Goal: Task Accomplishment & Management: Manage account settings

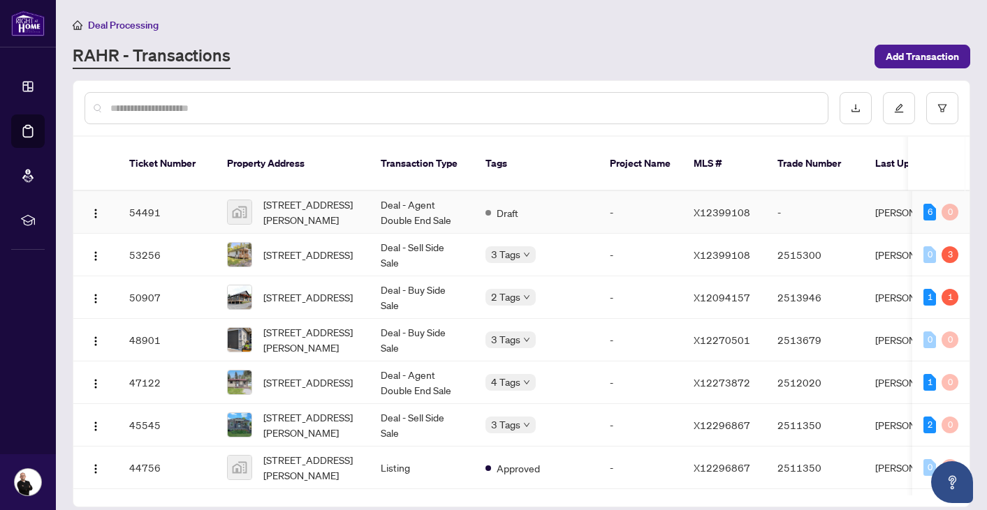
click at [412, 194] on td "Deal - Agent Double End Sale" at bounding box center [421, 212] width 105 height 43
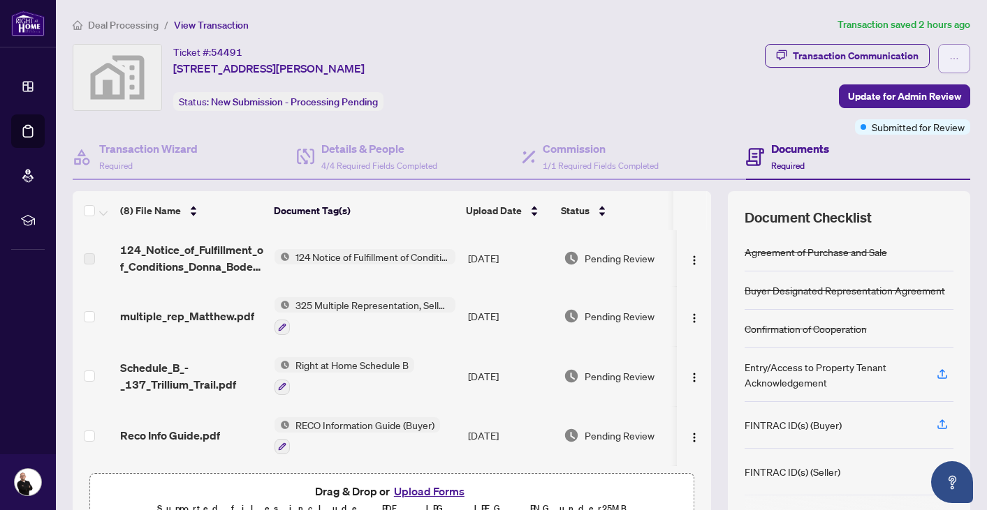
click at [951, 52] on span "button" at bounding box center [954, 58] width 10 height 22
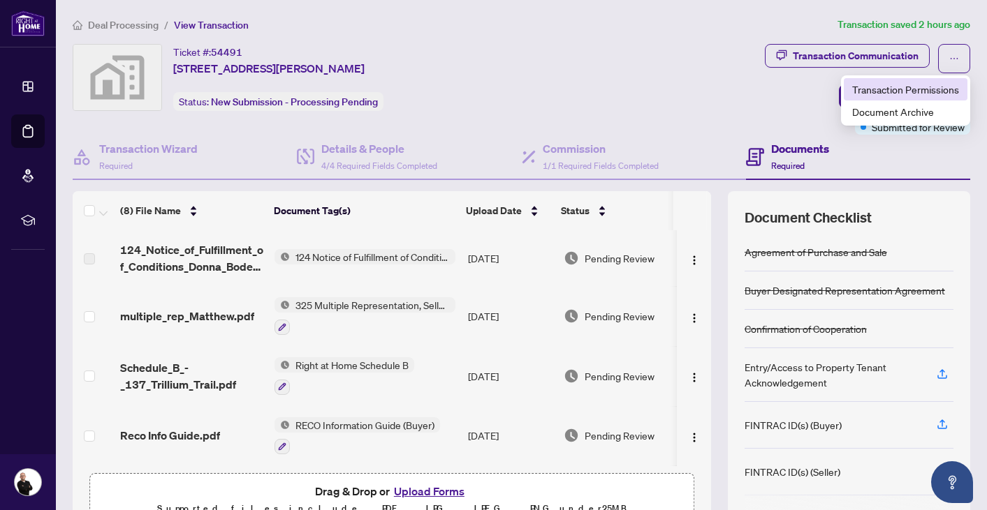
click at [925, 87] on span "Transaction Permissions" at bounding box center [905, 89] width 107 height 15
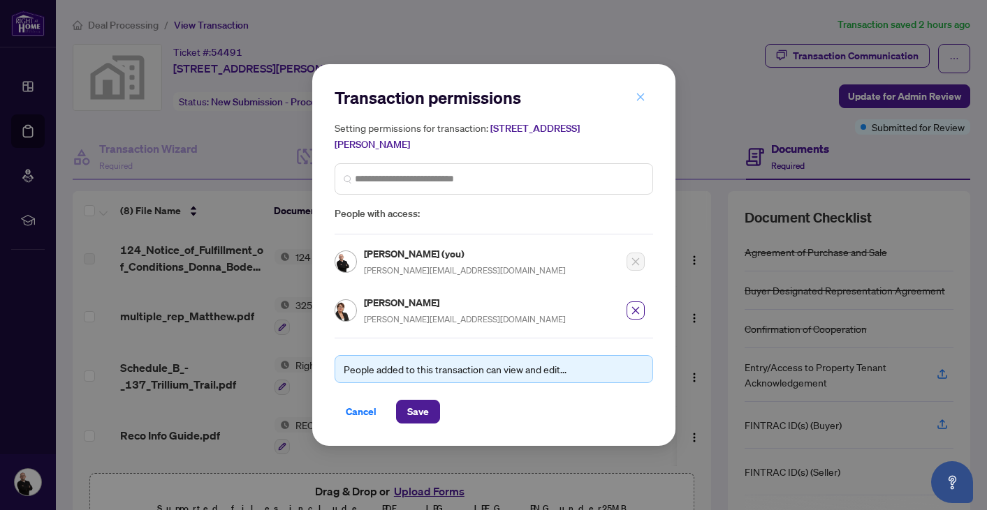
click at [640, 95] on icon "close" at bounding box center [640, 97] width 10 height 10
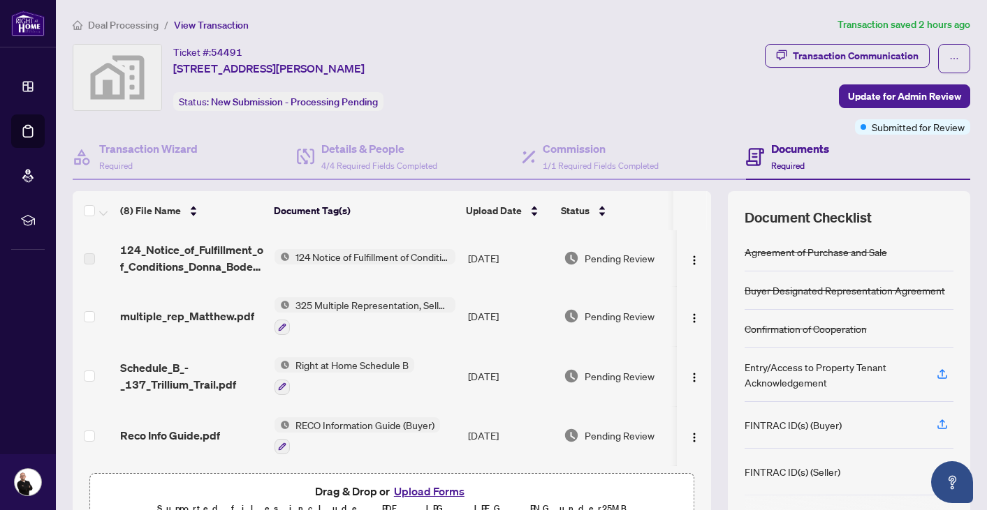
click at [326, 276] on td "124 Notice of Fulfillment of Condition(s) - Agreement of Purchase and Sale" at bounding box center [365, 258] width 193 height 56
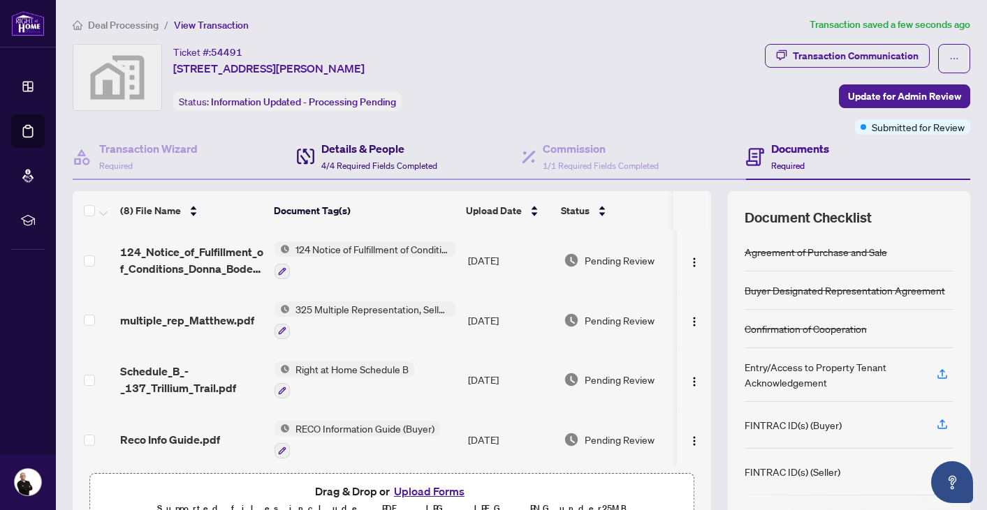
click at [344, 151] on h4 "Details & People" at bounding box center [379, 148] width 116 height 17
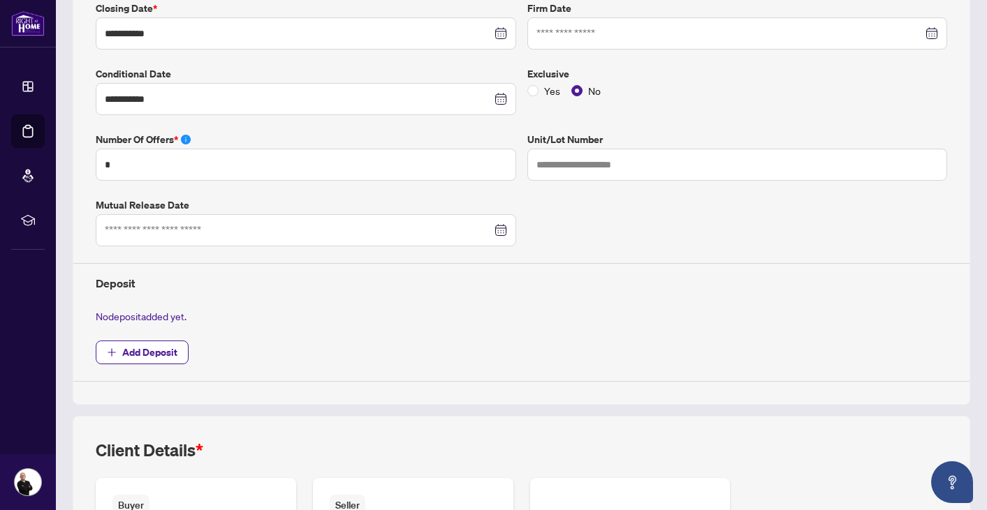
scroll to position [348, 0]
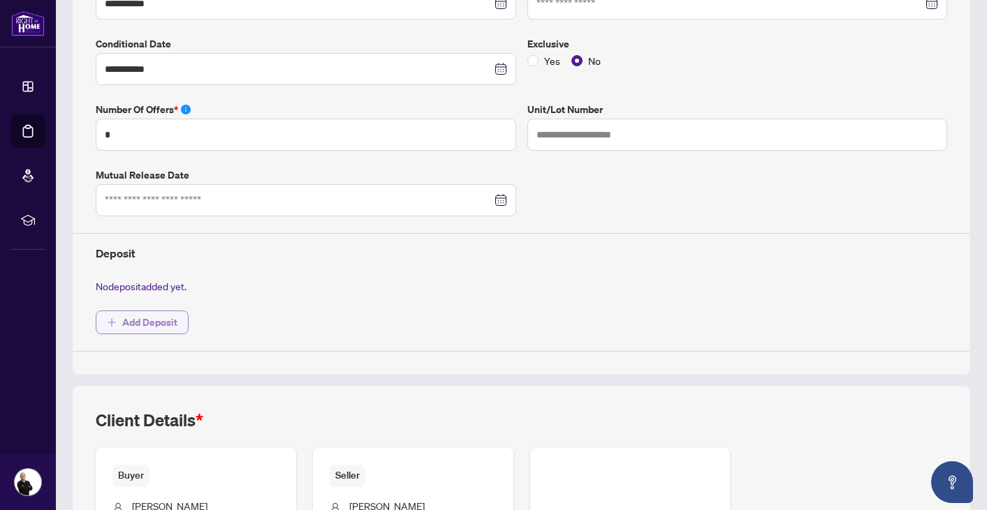
click at [140, 325] on span "Add Deposit" at bounding box center [149, 322] width 55 height 22
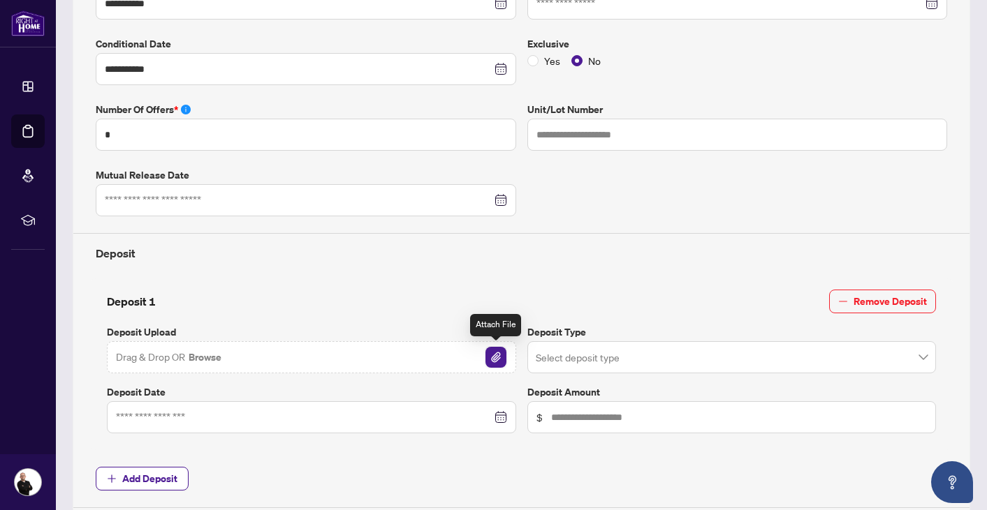
click at [503, 352] on img "button" at bounding box center [495, 357] width 21 height 21
click at [492, 355] on img "button" at bounding box center [495, 357] width 21 height 21
click at [496, 360] on img "button" at bounding box center [495, 357] width 21 height 21
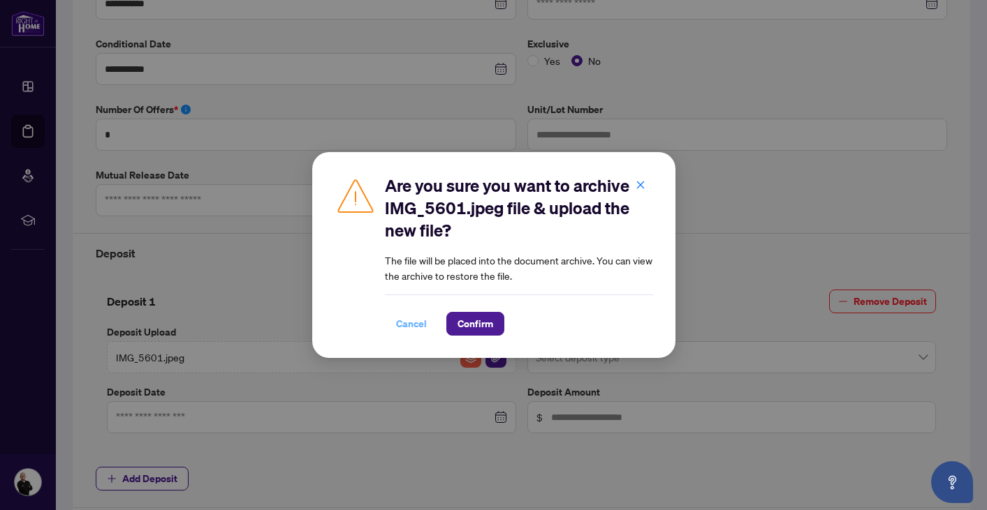
click at [414, 323] on span "Cancel" at bounding box center [411, 324] width 31 height 22
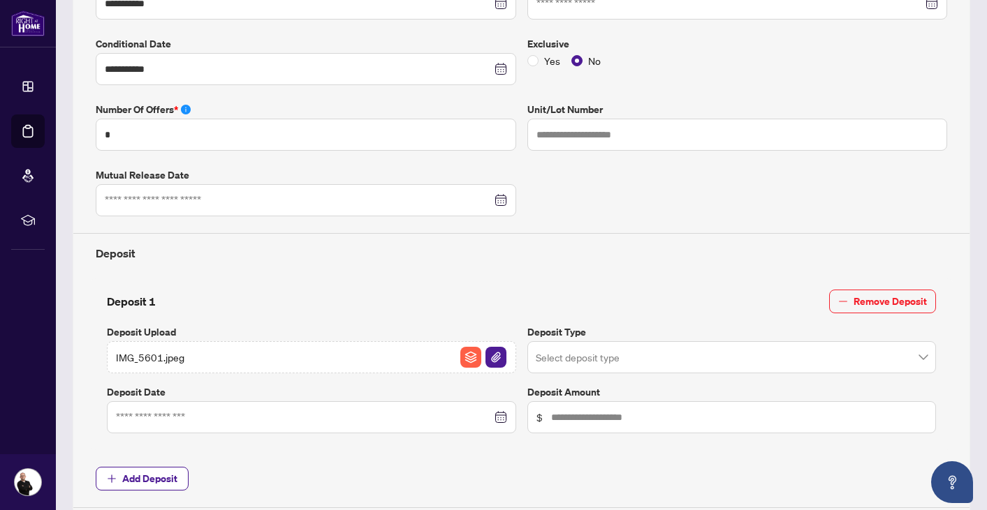
click at [257, 355] on div "IMG_5601.jpeg" at bounding box center [311, 357] width 409 height 32
click at [499, 355] on img "button" at bounding box center [495, 357] width 21 height 21
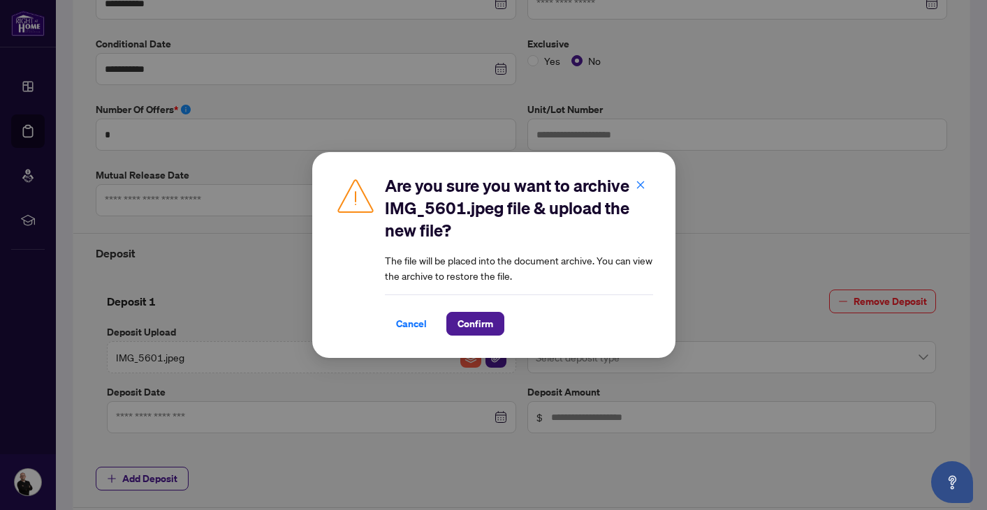
click at [455, 386] on div "Are you sure you want to archive IMG_5601.jpeg file & upload the new file? The …" at bounding box center [493, 255] width 987 height 510
click at [411, 325] on span "Cancel" at bounding box center [411, 324] width 31 height 22
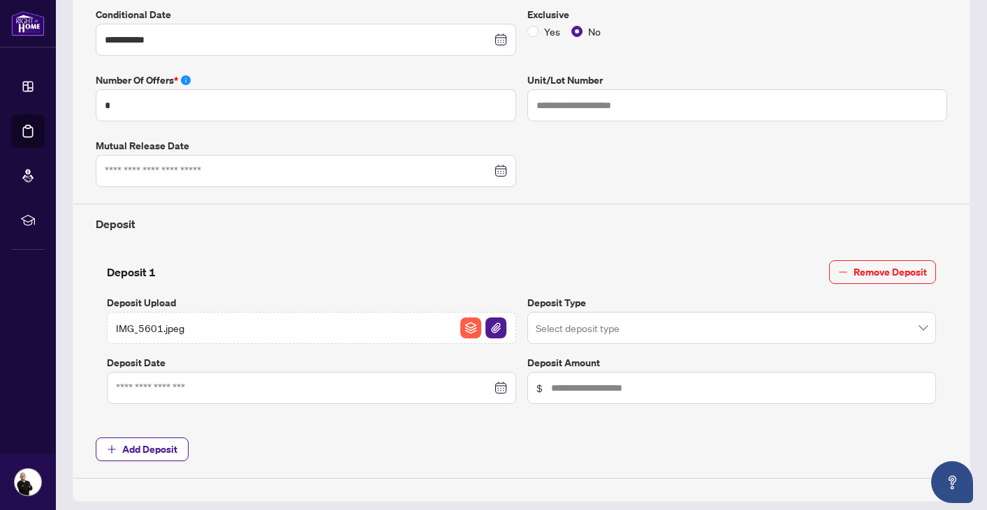
scroll to position [380, 0]
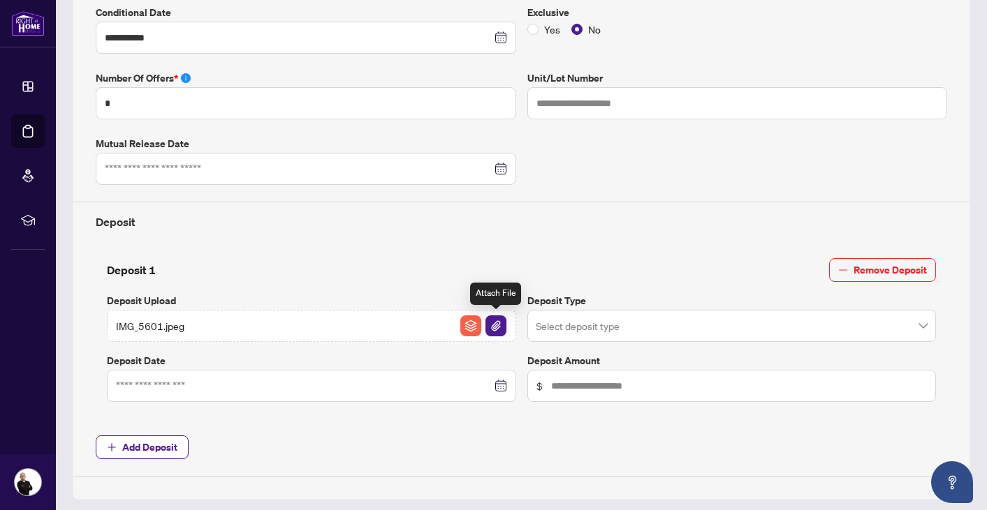
click at [495, 323] on img "button" at bounding box center [495, 326] width 21 height 21
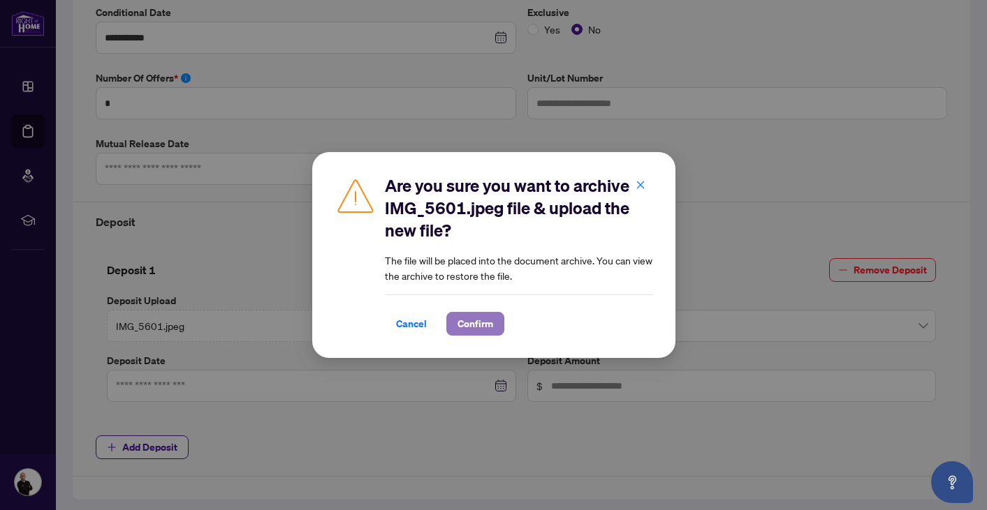
click at [472, 325] on span "Confirm" at bounding box center [475, 324] width 36 height 22
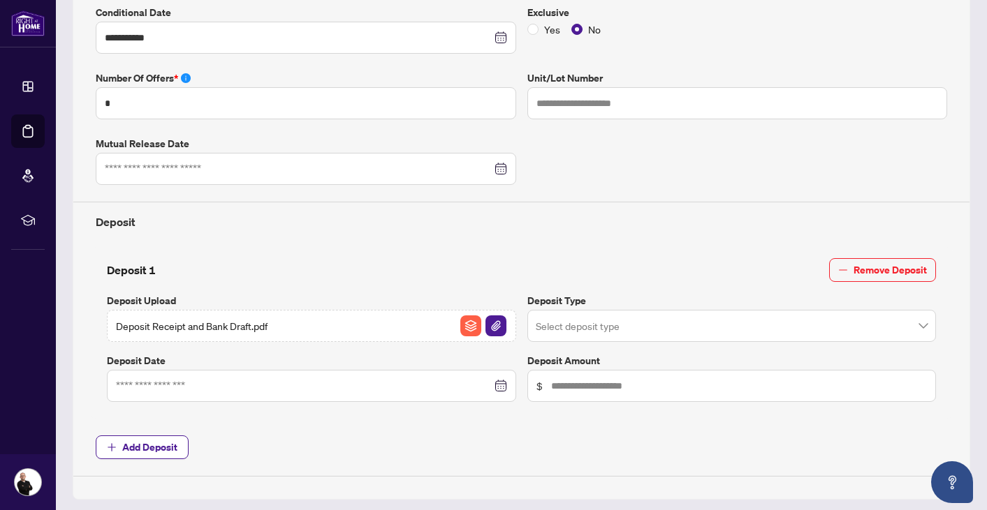
click at [503, 387] on div at bounding box center [311, 385] width 391 height 15
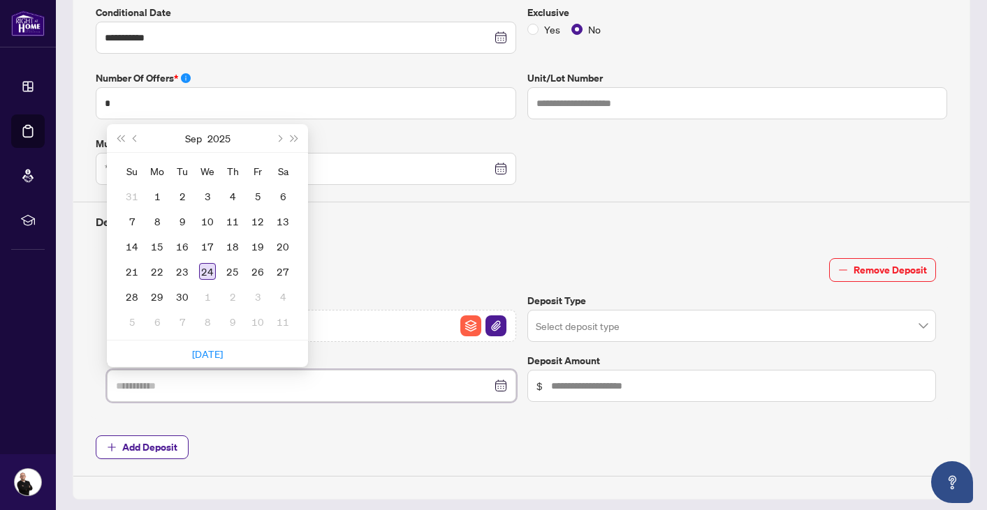
type input "**********"
click at [211, 270] on div "24" at bounding box center [207, 271] width 17 height 17
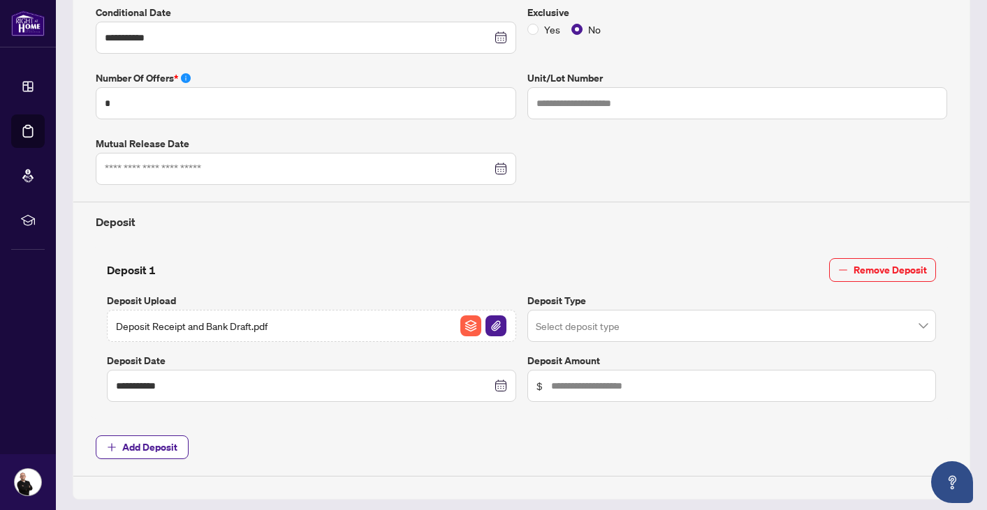
click at [654, 319] on input "search" at bounding box center [726, 328] width 380 height 31
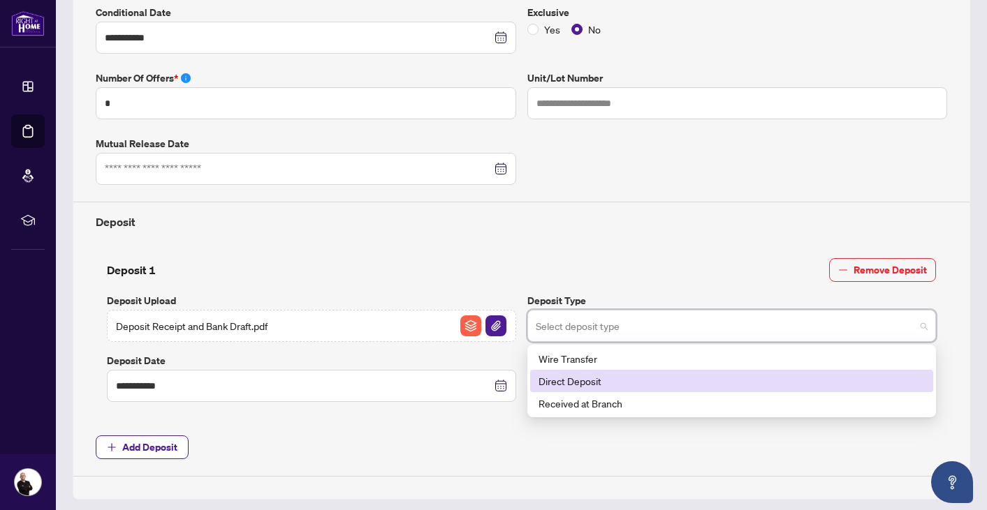
click at [605, 378] on div "Direct Deposit" at bounding box center [731, 381] width 387 height 15
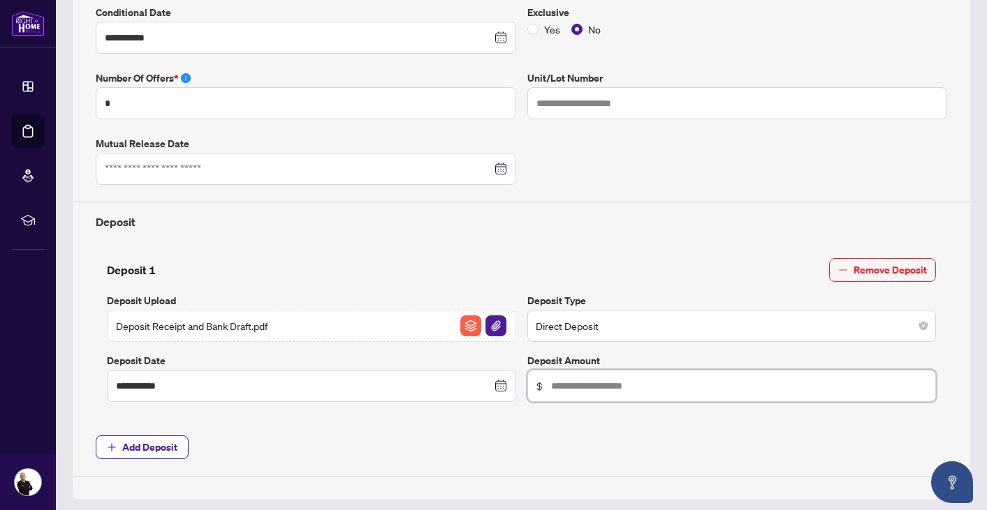
click at [604, 386] on input "text" at bounding box center [739, 385] width 376 height 15
type input "*****"
click at [546, 441] on span "Add Deposit" at bounding box center [521, 448] width 851 height 24
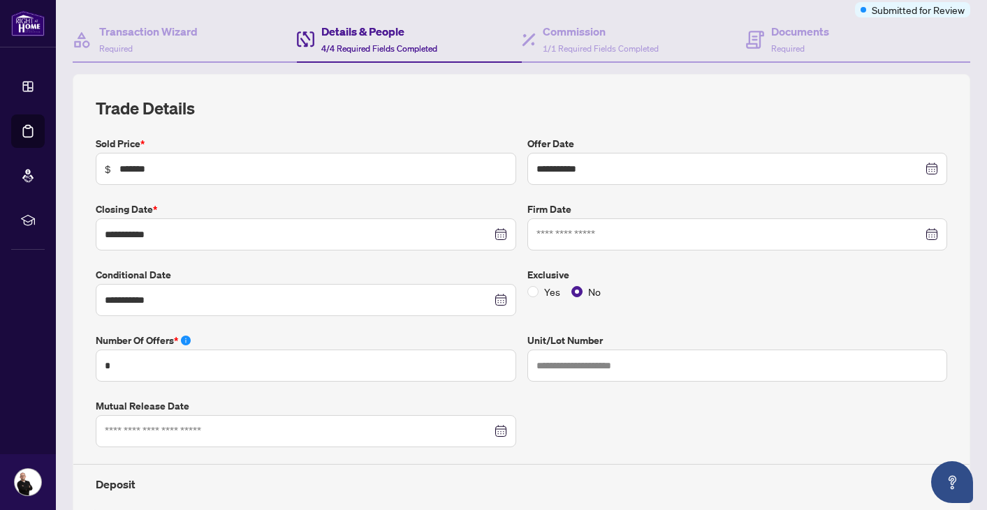
scroll to position [0, 0]
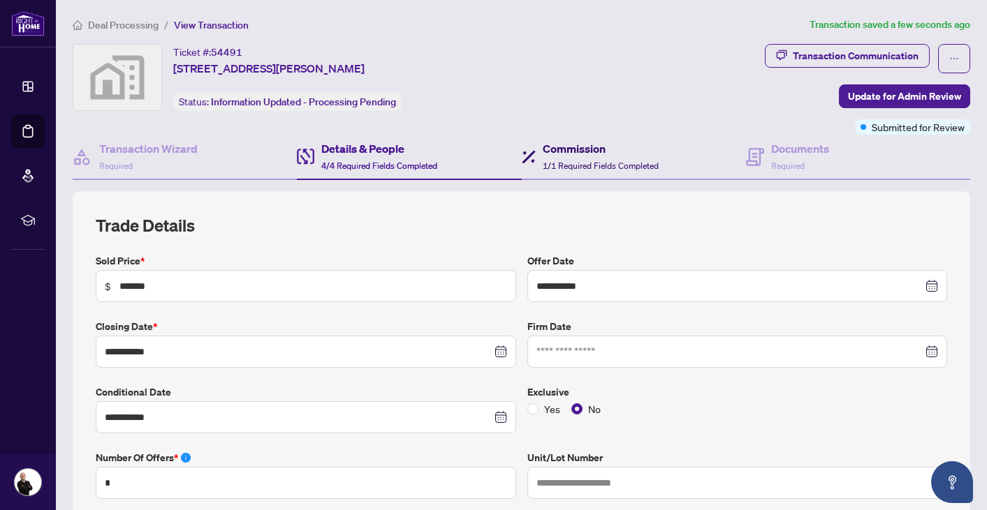
click at [564, 155] on h4 "Commission" at bounding box center [600, 148] width 116 height 17
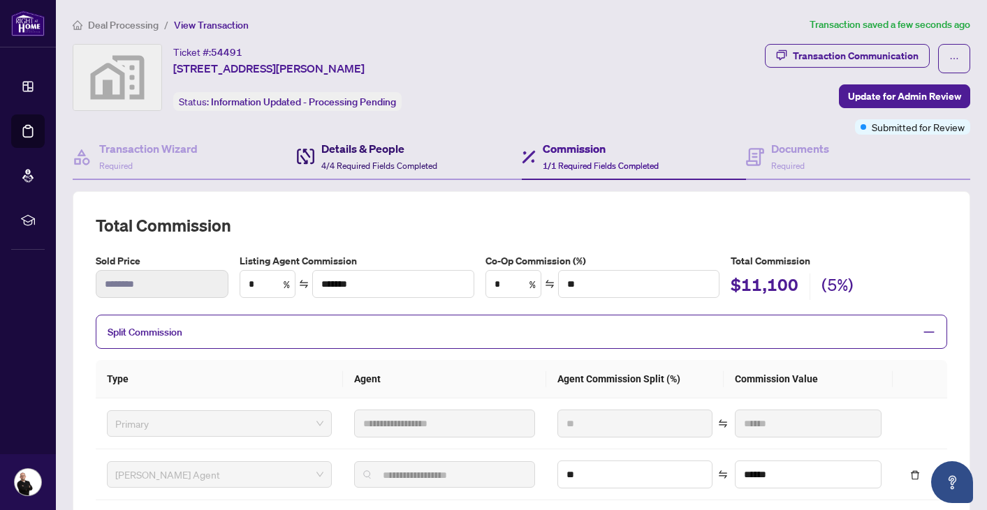
click at [383, 145] on h4 "Details & People" at bounding box center [379, 148] width 116 height 17
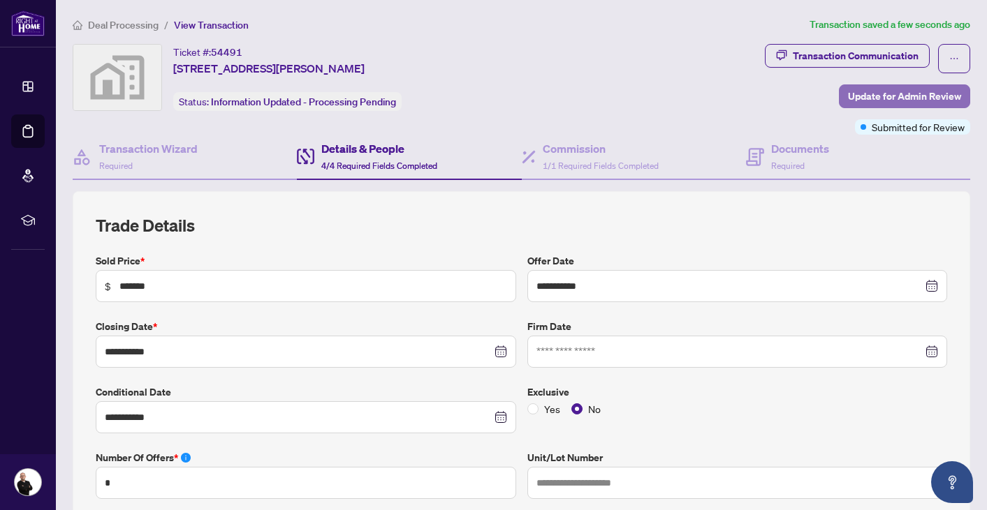
click at [876, 96] on span "Update for Admin Review" at bounding box center [904, 96] width 113 height 22
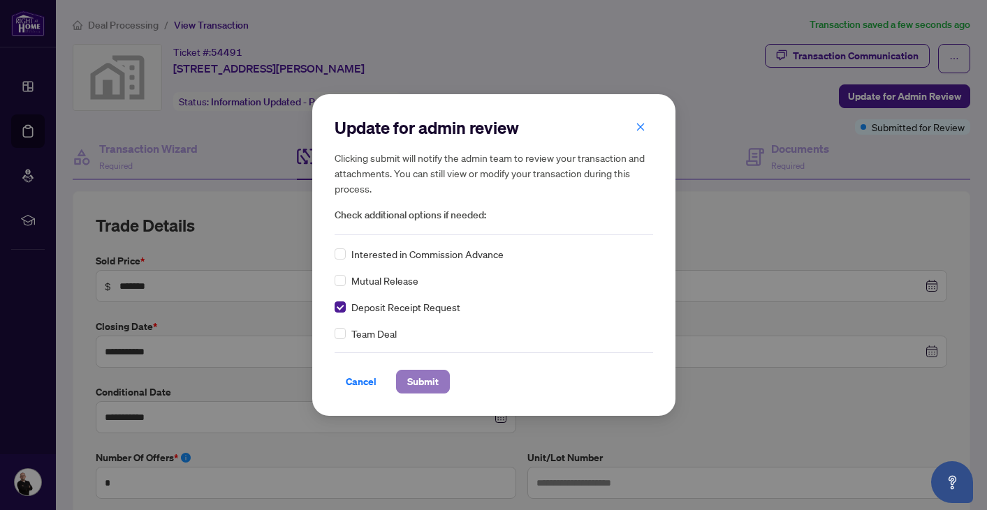
click at [423, 383] on span "Submit" at bounding box center [422, 382] width 31 height 22
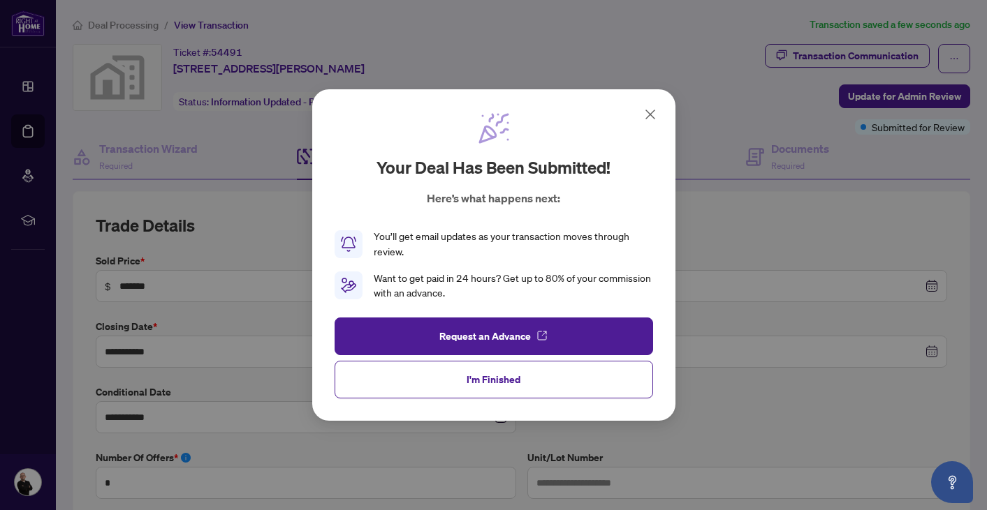
click at [423, 383] on button "I'm Finished" at bounding box center [493, 380] width 318 height 38
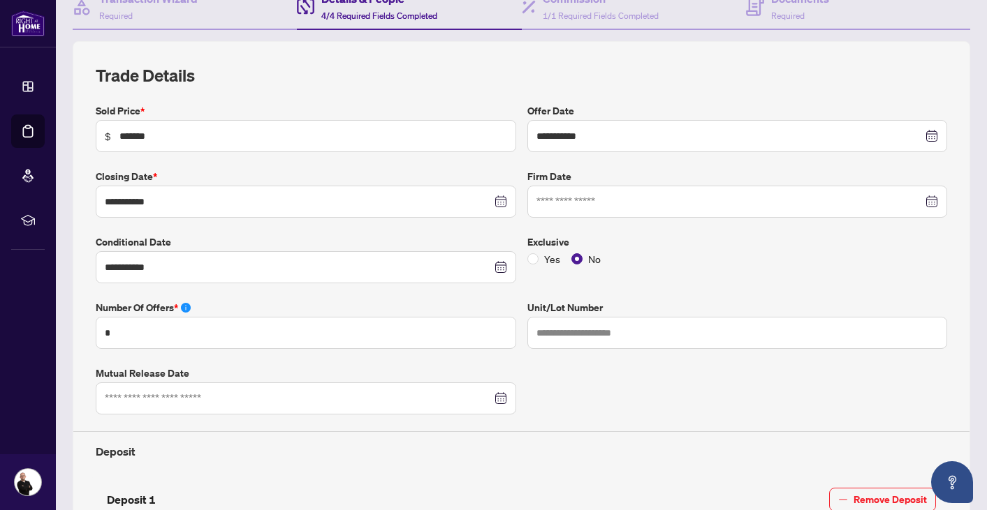
scroll to position [68, 0]
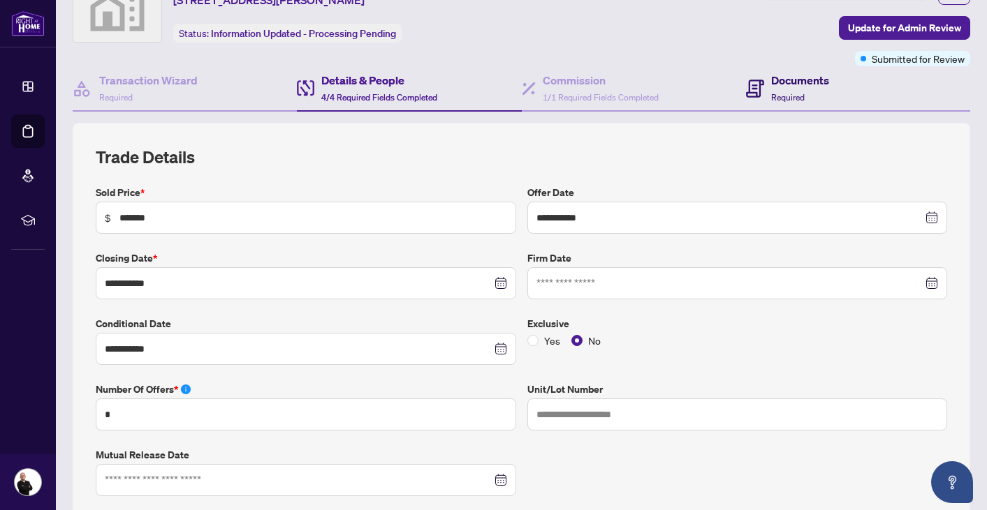
click at [776, 87] on h4 "Documents" at bounding box center [800, 80] width 58 height 17
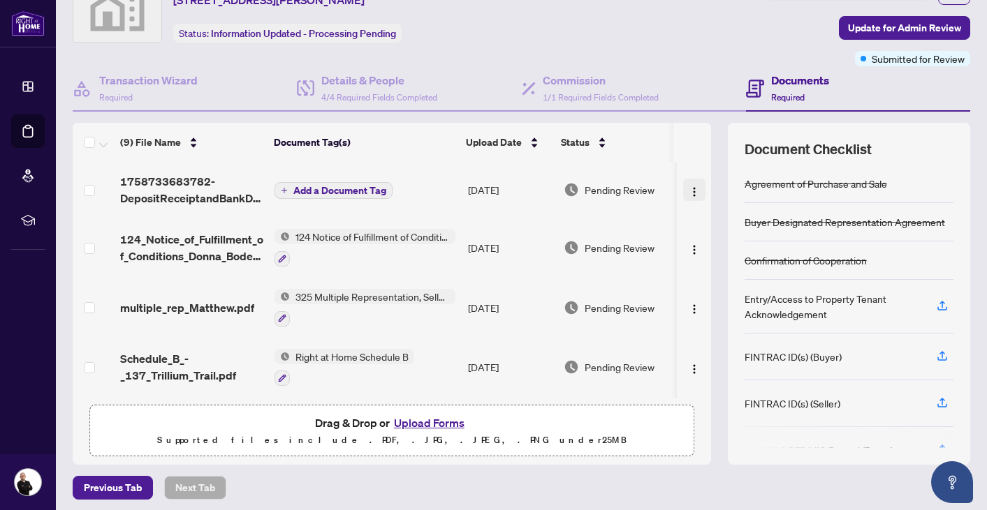
click at [690, 190] on img "button" at bounding box center [693, 191] width 11 height 11
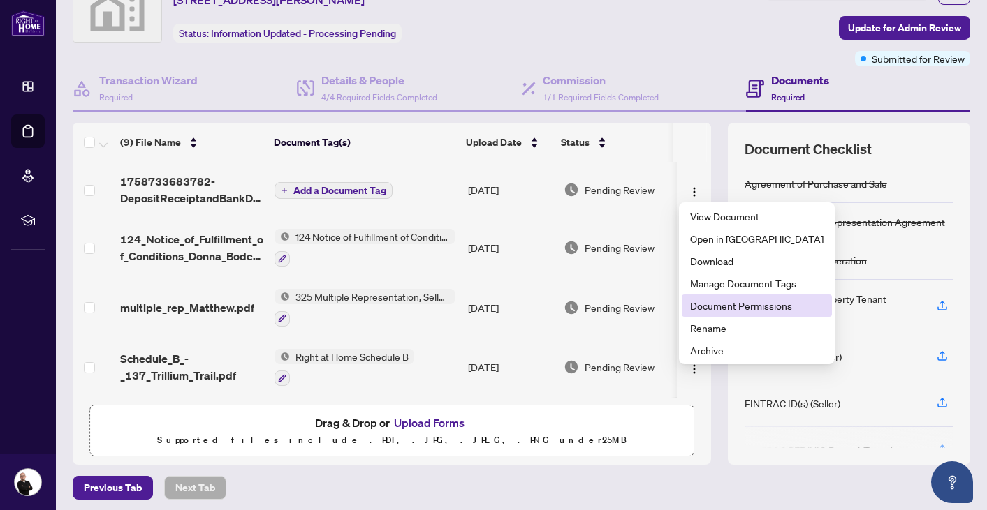
click at [738, 305] on span "Document Permissions" at bounding box center [756, 305] width 133 height 15
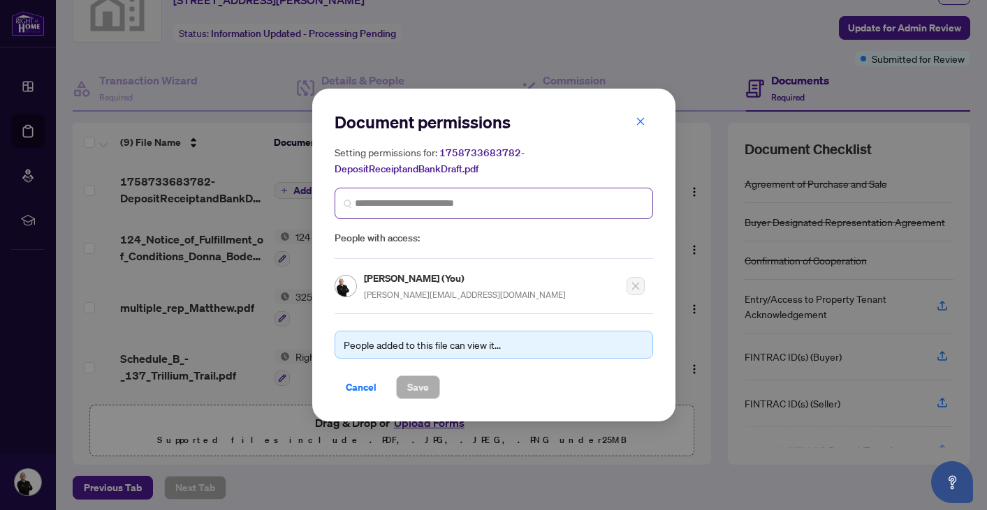
click at [579, 212] on span at bounding box center [493, 203] width 318 height 31
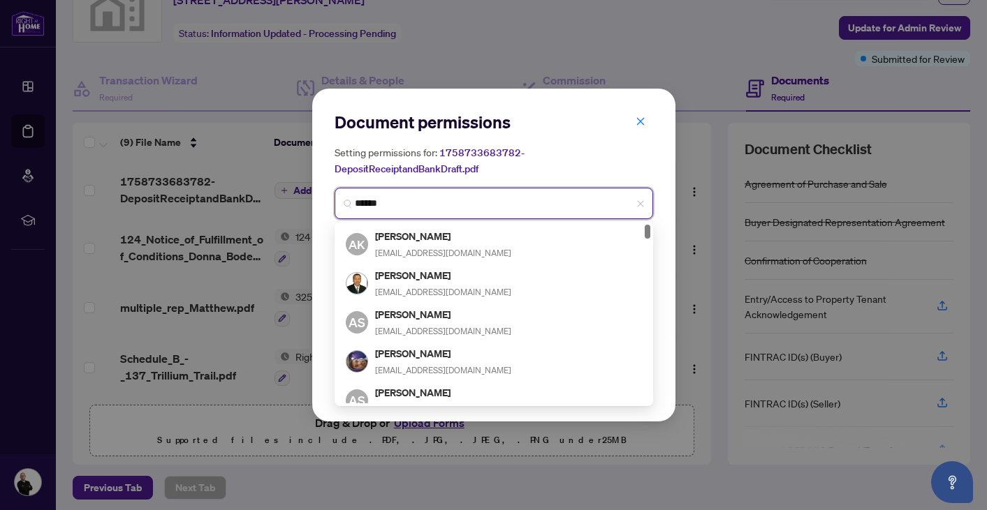
type input "*******"
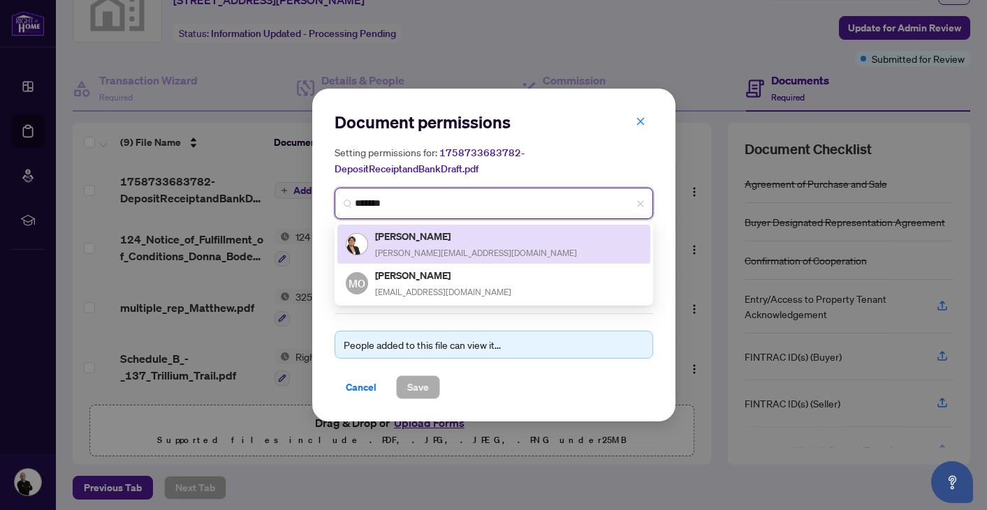
click at [458, 246] on div "Marlene Letourneau marlene@whenareyoumoving.com" at bounding box center [476, 244] width 202 height 32
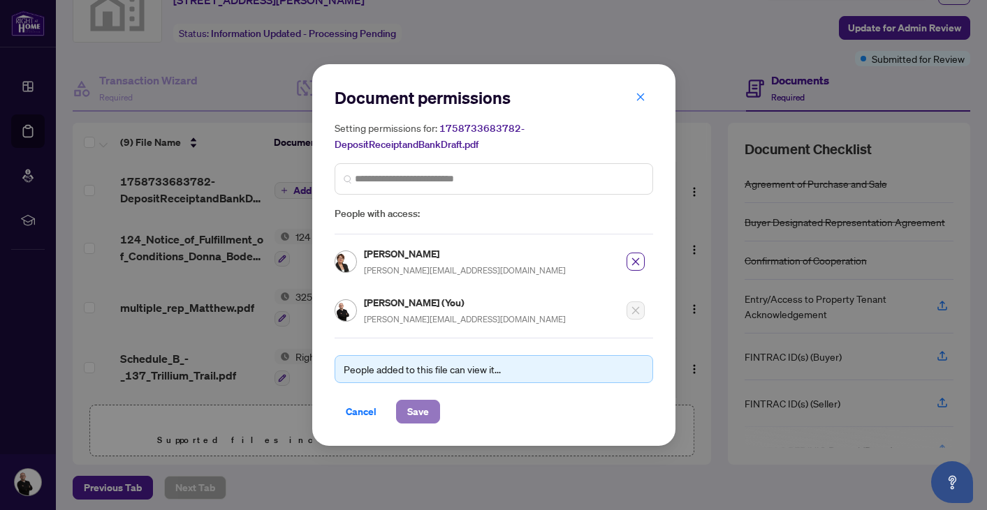
click at [424, 411] on span "Save" at bounding box center [418, 412] width 22 height 22
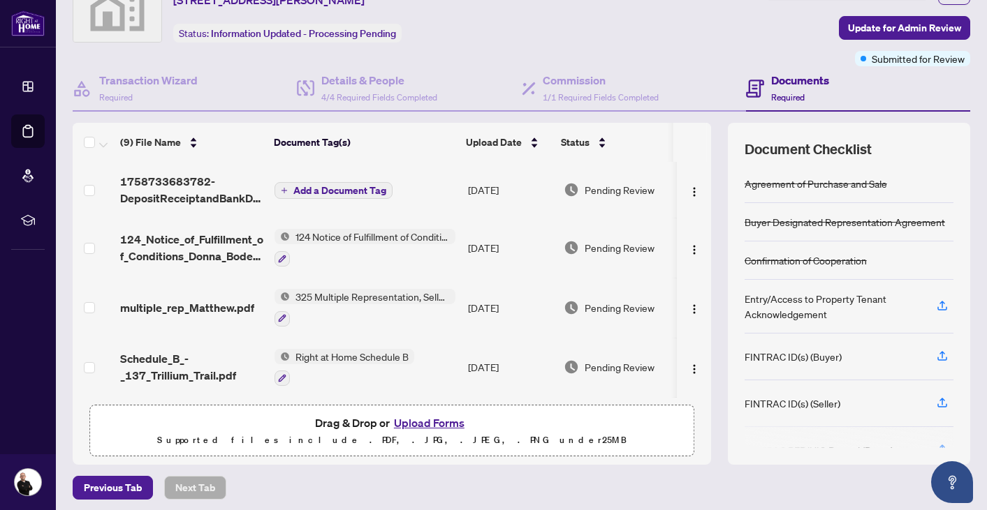
click at [381, 189] on span "Add a Document Tag" at bounding box center [339, 191] width 93 height 10
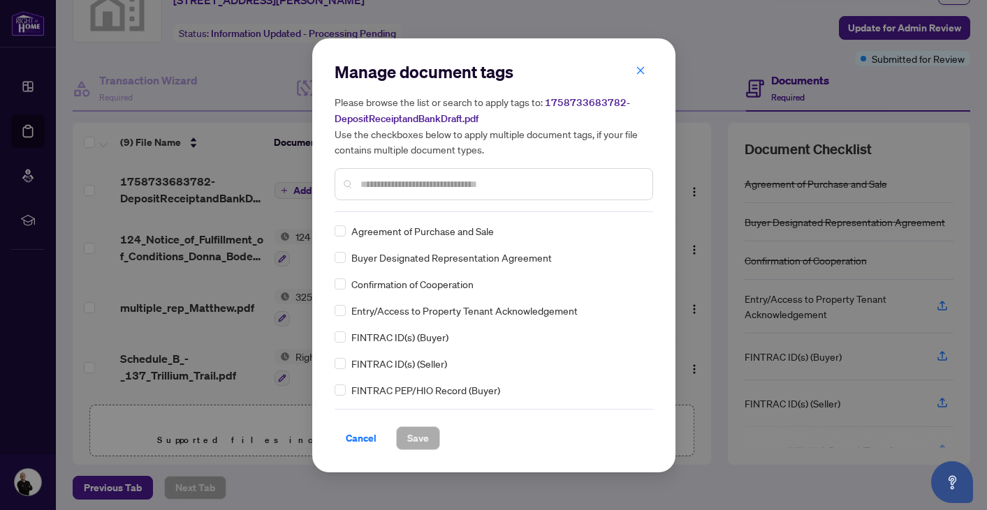
click at [397, 186] on input "text" at bounding box center [500, 184] width 281 height 15
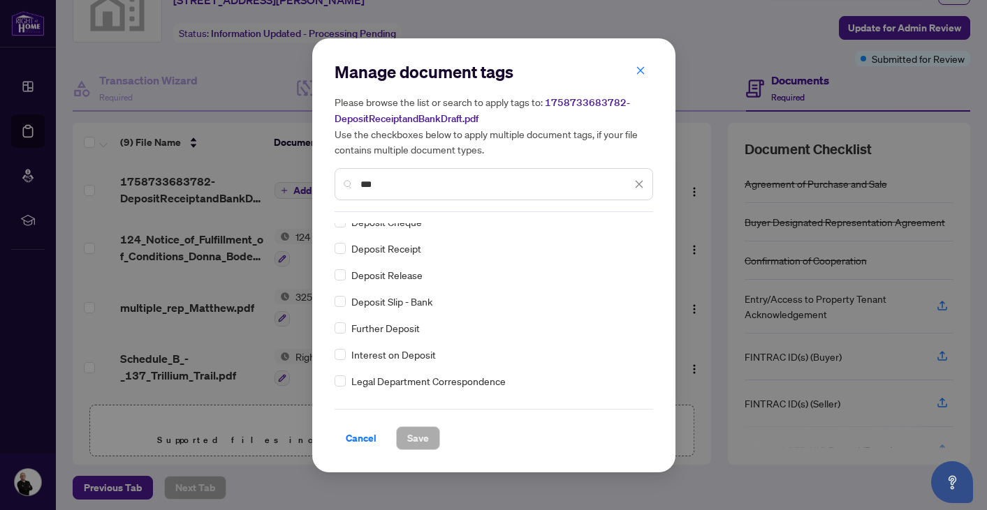
scroll to position [65, 0]
type input "***"
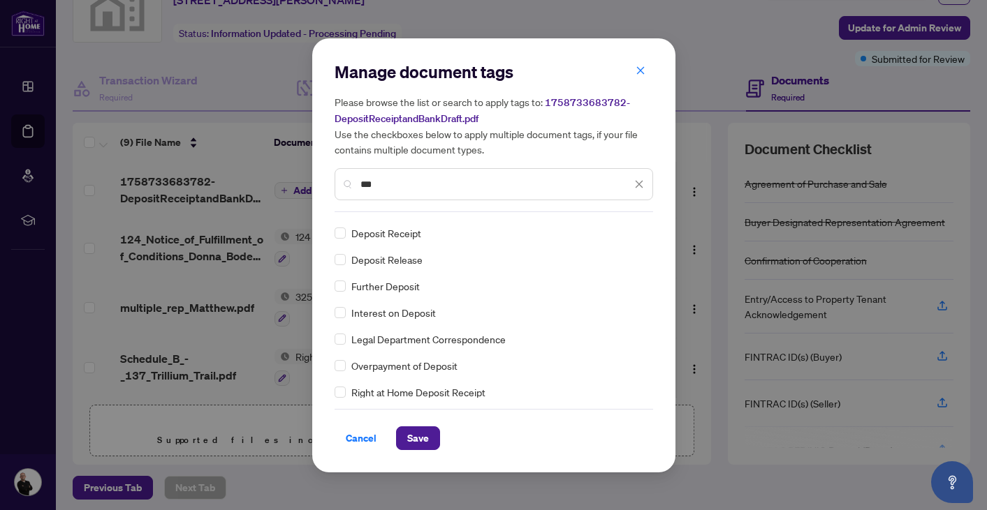
scroll to position [106, 0]
click at [422, 441] on span "Save" at bounding box center [418, 438] width 22 height 22
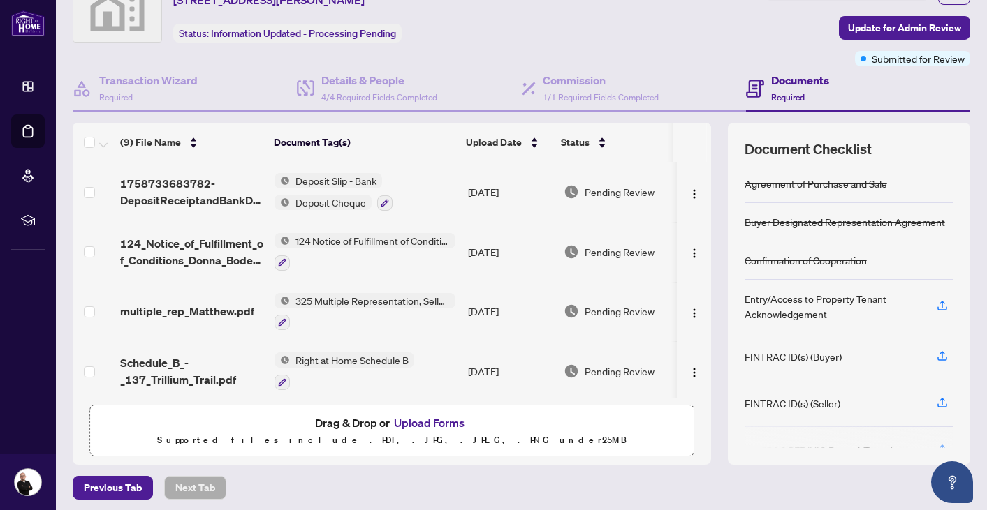
click at [783, 77] on h4 "Documents" at bounding box center [800, 80] width 58 height 17
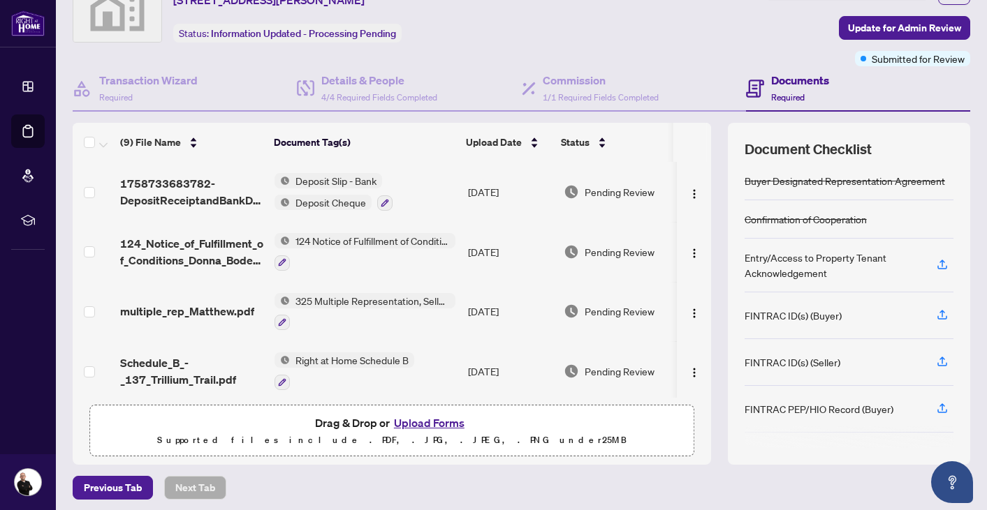
scroll to position [40, 0]
click at [944, 311] on icon "button" at bounding box center [942, 315] width 13 height 13
